Goal: Task Accomplishment & Management: Complete application form

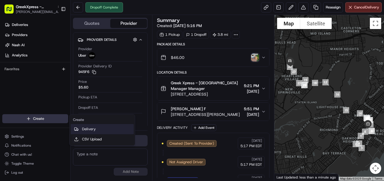
click at [77, 129] on icon at bounding box center [76, 129] width 5 height 5
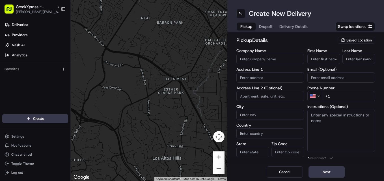
click at [346, 41] on div "Saved Location" at bounding box center [355, 40] width 37 height 7
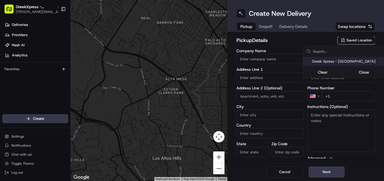
click at [334, 64] on span "Greek Xpress - [GEOGRAPHIC_DATA]" at bounding box center [347, 61] width 70 height 5
type input "Greek Xpress - [GEOGRAPHIC_DATA]"
type input "[STREET_ADDRESS]"
type input "#120"
type input "[GEOGRAPHIC_DATA]"
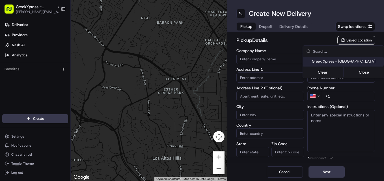
type input "US"
type input "NY"
type input "10306"
type input "Manager"
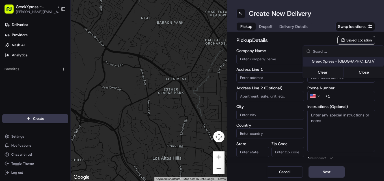
type input "[PHONE_NUMBER]"
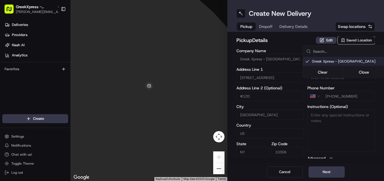
click at [325, 169] on html "GreekXpress - [GEOGRAPHIC_DATA] [EMAIL_ADDRESS][DOMAIN_NAME] Toggle Sidebar Del…" at bounding box center [192, 90] width 384 height 181
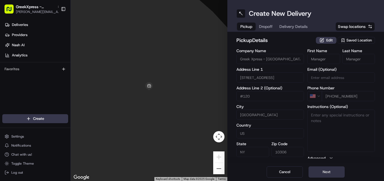
click at [326, 173] on button "Next" at bounding box center [326, 172] width 36 height 11
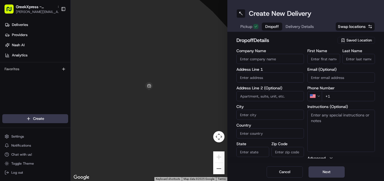
click at [250, 23] on button "Pickup" at bounding box center [249, 27] width 25 height 8
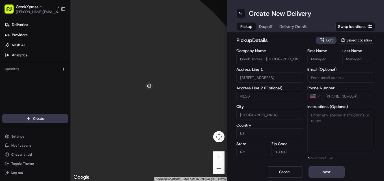
click at [265, 25] on button "Dropoff" at bounding box center [266, 27] width 20 height 8
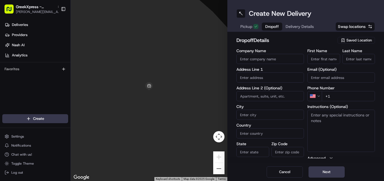
click at [256, 77] on input "text" at bounding box center [270, 78] width 68 height 10
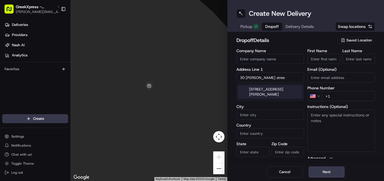
click at [274, 87] on div "[STREET_ADDRESS][PERSON_NAME]" at bounding box center [270, 92] width 65 height 14
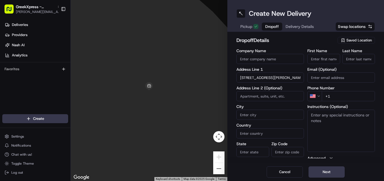
type input "[STREET_ADDRESS][PERSON_NAME]"
type input "Miles City"
type input "[GEOGRAPHIC_DATA]"
type input "MT"
type input "59301"
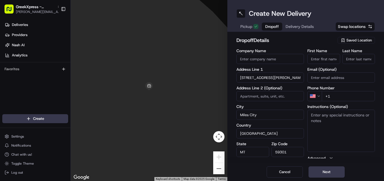
type input "[STREET_ADDRESS][PERSON_NAME]"
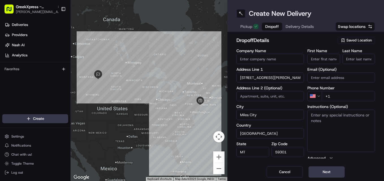
click at [270, 77] on input "[STREET_ADDRESS][PERSON_NAME]" at bounding box center [270, 78] width 68 height 10
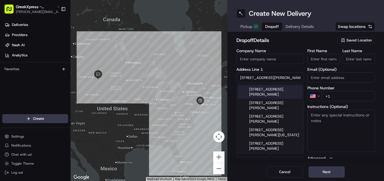
click at [258, 145] on label "State" at bounding box center [252, 144] width 33 height 4
click at [258, 147] on input "MT" at bounding box center [252, 152] width 33 height 10
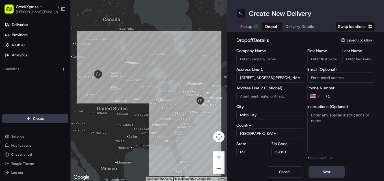
click at [279, 150] on input "59301" at bounding box center [287, 152] width 33 height 10
click at [287, 154] on input "59301" at bounding box center [287, 152] width 33 height 10
type input "5"
type input "10306"
click at [262, 76] on input "[STREET_ADDRESS][PERSON_NAME]" at bounding box center [270, 78] width 68 height 10
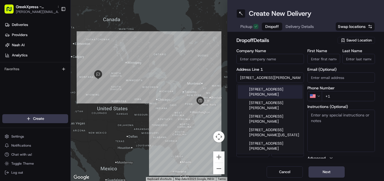
click at [270, 77] on input "[STREET_ADDRESS][PERSON_NAME]" at bounding box center [270, 78] width 68 height 10
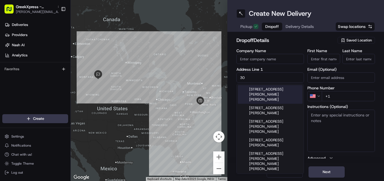
type input "3"
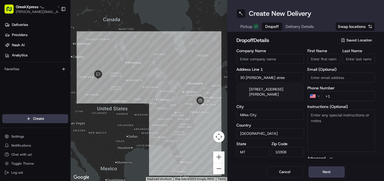
type input "30 [PERSON_NAME] stree"
click at [324, 60] on input "First Name" at bounding box center [323, 59] width 33 height 10
type input "[PERSON_NAME]"
click at [276, 79] on input "30 [PERSON_NAME] stree" at bounding box center [270, 78] width 68 height 10
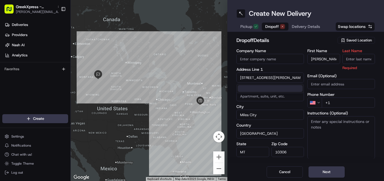
type input "[STREET_ADDRESS][PERSON_NAME]"
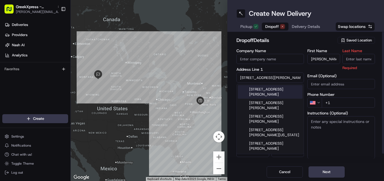
drag, startPoint x: 283, startPoint y: 81, endPoint x: 241, endPoint y: 87, distance: 41.7
click at [241, 87] on body "GreekXpress - [GEOGRAPHIC_DATA] [EMAIL_ADDRESS][DOMAIN_NAME] Toggle Sidebar Del…" at bounding box center [192, 90] width 384 height 181
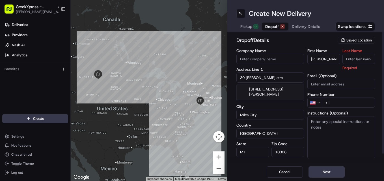
type input "30 [PERSON_NAME] stre"
click at [260, 114] on input "Miles City" at bounding box center [270, 115] width 68 height 10
type input "M"
type input "[GEOGRAPHIC_DATA]"
click at [256, 154] on input "MT" at bounding box center [252, 152] width 33 height 10
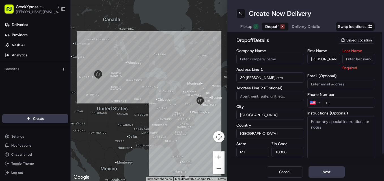
type input "M"
type input "NY"
click at [252, 162] on div "dropoff Details Saved Location Company Name Address Line 1 30 [PERSON_NAME] str…" at bounding box center [305, 97] width 157 height 131
click at [256, 95] on input at bounding box center [270, 96] width 68 height 10
type input "[STREET_ADDRESS][PERSON_NAME]"
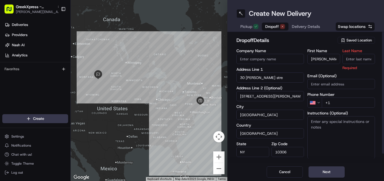
click at [245, 29] on span "Pickup" at bounding box center [246, 27] width 12 height 6
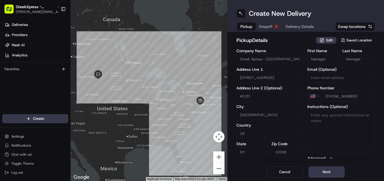
click at [267, 25] on span "Dropoff" at bounding box center [266, 27] width 14 height 6
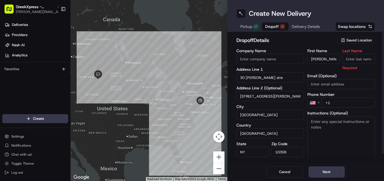
click at [268, 96] on input "[STREET_ADDRESS][PERSON_NAME]" at bounding box center [270, 96] width 68 height 10
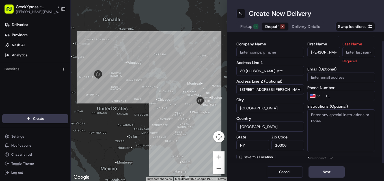
scroll to position [9, 0]
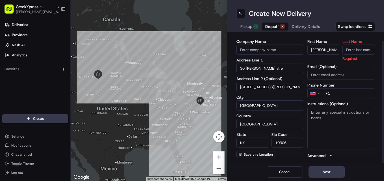
click at [263, 103] on input "[GEOGRAPHIC_DATA]" at bounding box center [270, 106] width 68 height 10
type input "s"
type input "NY"
click at [257, 94] on div "Company Name Address Line 1 30 [PERSON_NAME] stre Address Line 2 (Optional) [ST…" at bounding box center [270, 99] width 68 height 119
click at [261, 88] on input "[STREET_ADDRESS][PERSON_NAME]" at bounding box center [270, 87] width 68 height 10
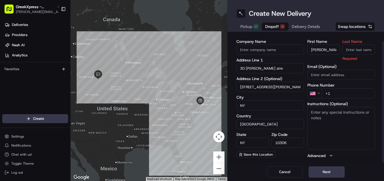
drag, startPoint x: 269, startPoint y: 89, endPoint x: 229, endPoint y: 82, distance: 40.7
click at [229, 82] on div "dropoff Details Saved Location Company Name Address Line 1 30 [PERSON_NAME] str…" at bounding box center [305, 97] width 157 height 131
click at [269, 70] on input "30 [PERSON_NAME] stre" at bounding box center [270, 68] width 68 height 10
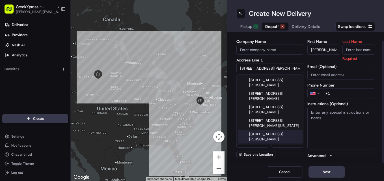
type input "[STREET_ADDRESS][PERSON_NAME]"
click at [327, 136] on textarea "Instructions (Optional)" at bounding box center [341, 128] width 68 height 42
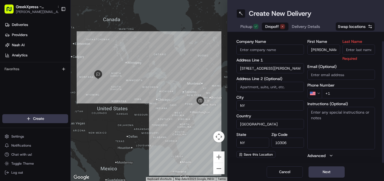
click at [258, 105] on input "NY" at bounding box center [270, 106] width 68 height 10
type input "N"
type input "[GEOGRAPHIC_DATA]"
click at [336, 120] on textarea "Instructions (Optional)" at bounding box center [341, 128] width 68 height 42
type textarea "HAND DIRECTLY TO CUSTOMER"
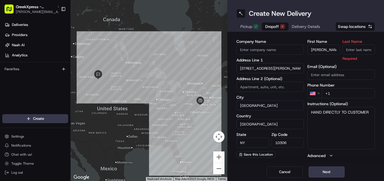
type input "g"
click at [48, 120] on html "GreekXpress - [GEOGRAPHIC_DATA] [EMAIL_ADDRESS][DOMAIN_NAME] Toggle Sidebar Del…" at bounding box center [192, 90] width 384 height 181
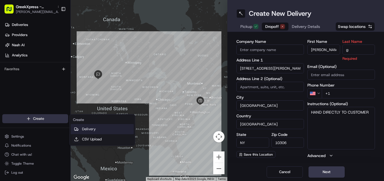
click at [86, 127] on link "Delivery" at bounding box center [102, 129] width 63 height 10
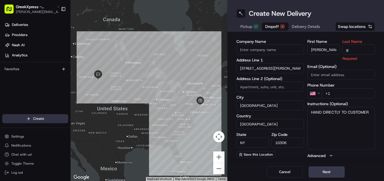
click at [44, 116] on html "GreekXpress - [GEOGRAPHIC_DATA] [EMAIL_ADDRESS][DOMAIN_NAME] Toggle Sidebar Del…" at bounding box center [192, 90] width 384 height 181
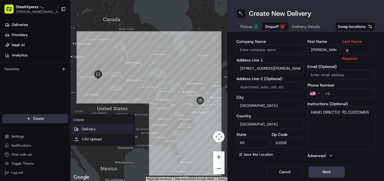
click at [83, 132] on link "Delivery" at bounding box center [102, 129] width 63 height 10
